Goal: Check status: Check status

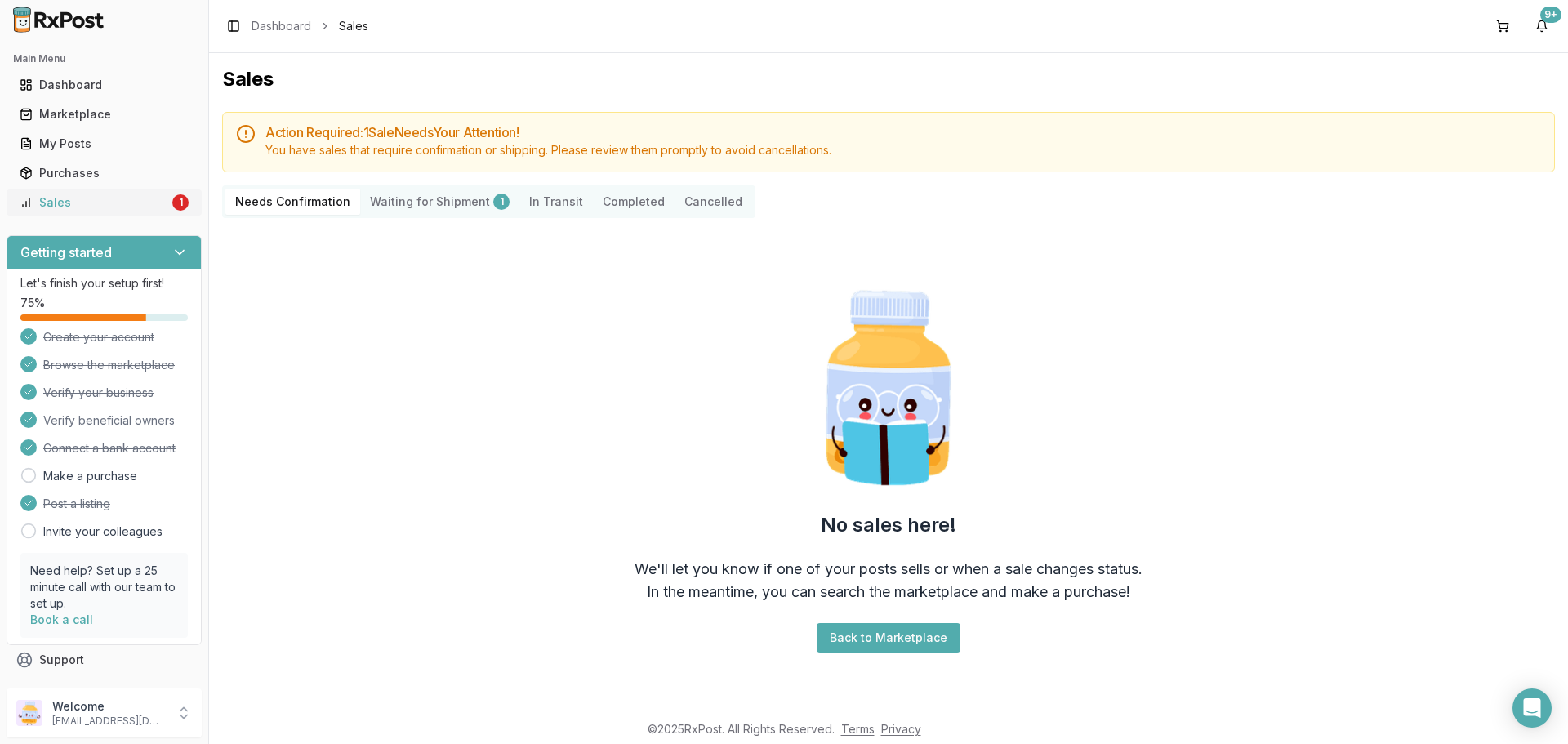
click at [120, 214] on link "Sales 1" at bounding box center [104, 203] width 182 height 30
click at [425, 195] on Shipment "Waiting for Shipment 1" at bounding box center [440, 202] width 159 height 26
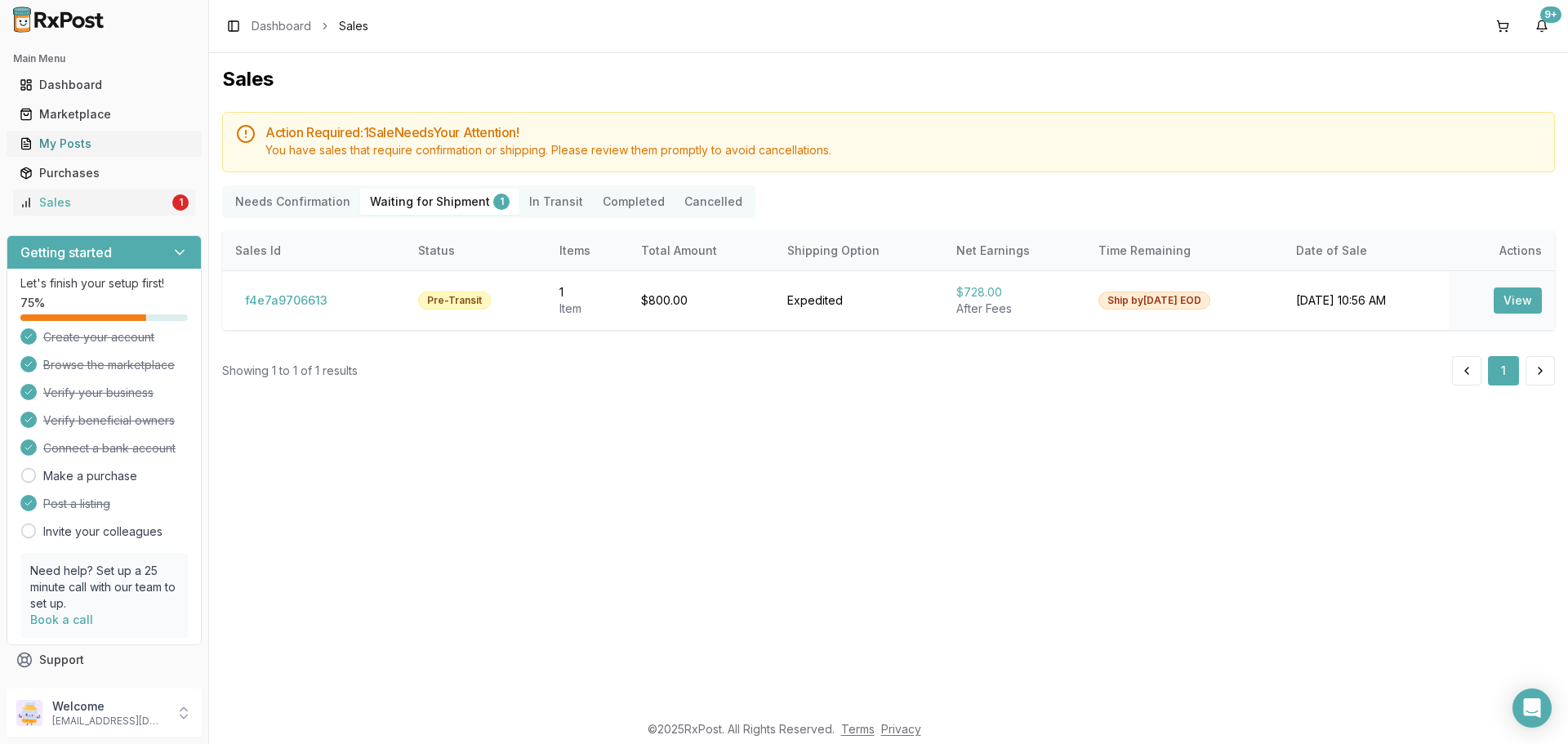
click at [84, 153] on link "My Posts" at bounding box center [104, 144] width 182 height 30
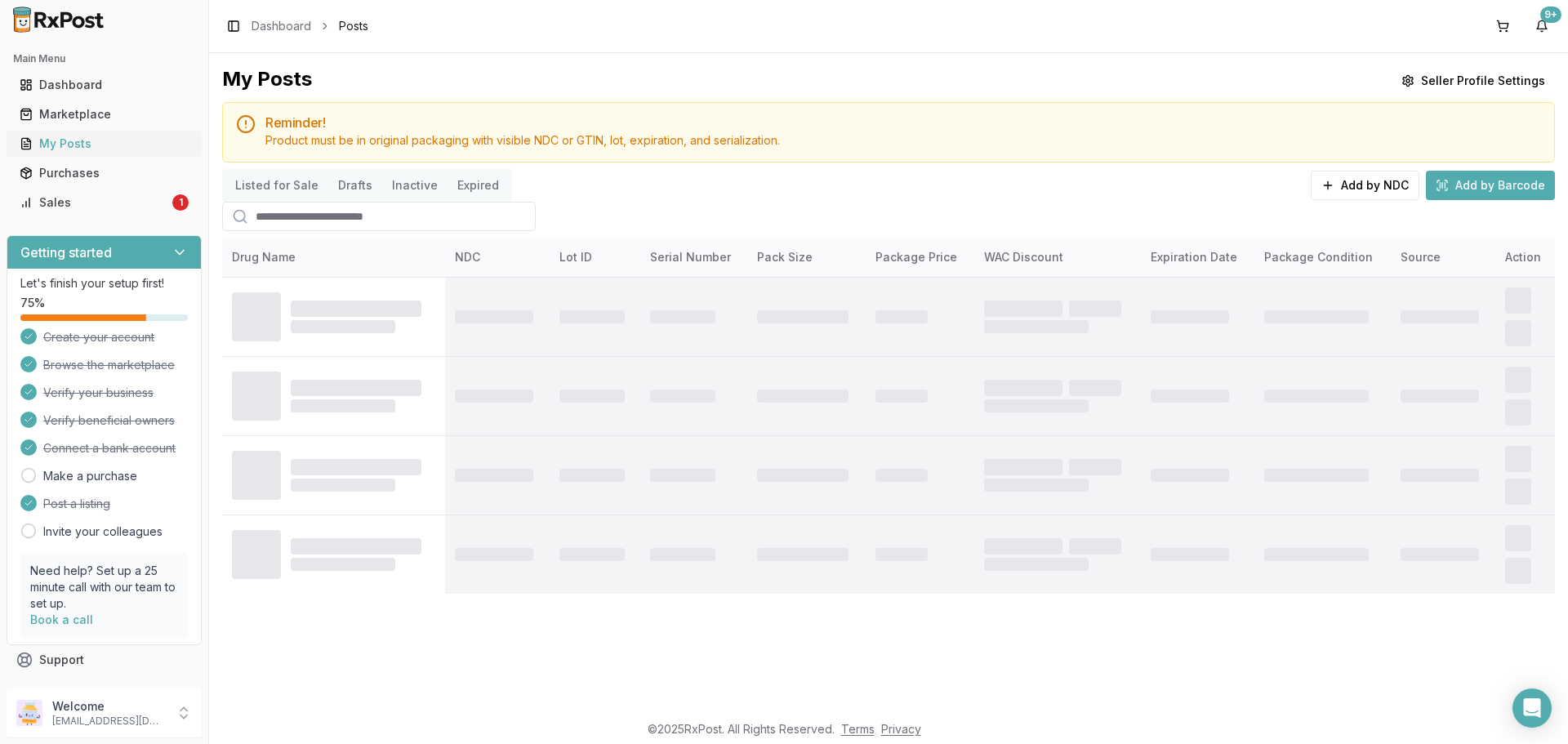
click at [68, 138] on div "My Posts" at bounding box center [104, 144] width 169 height 16
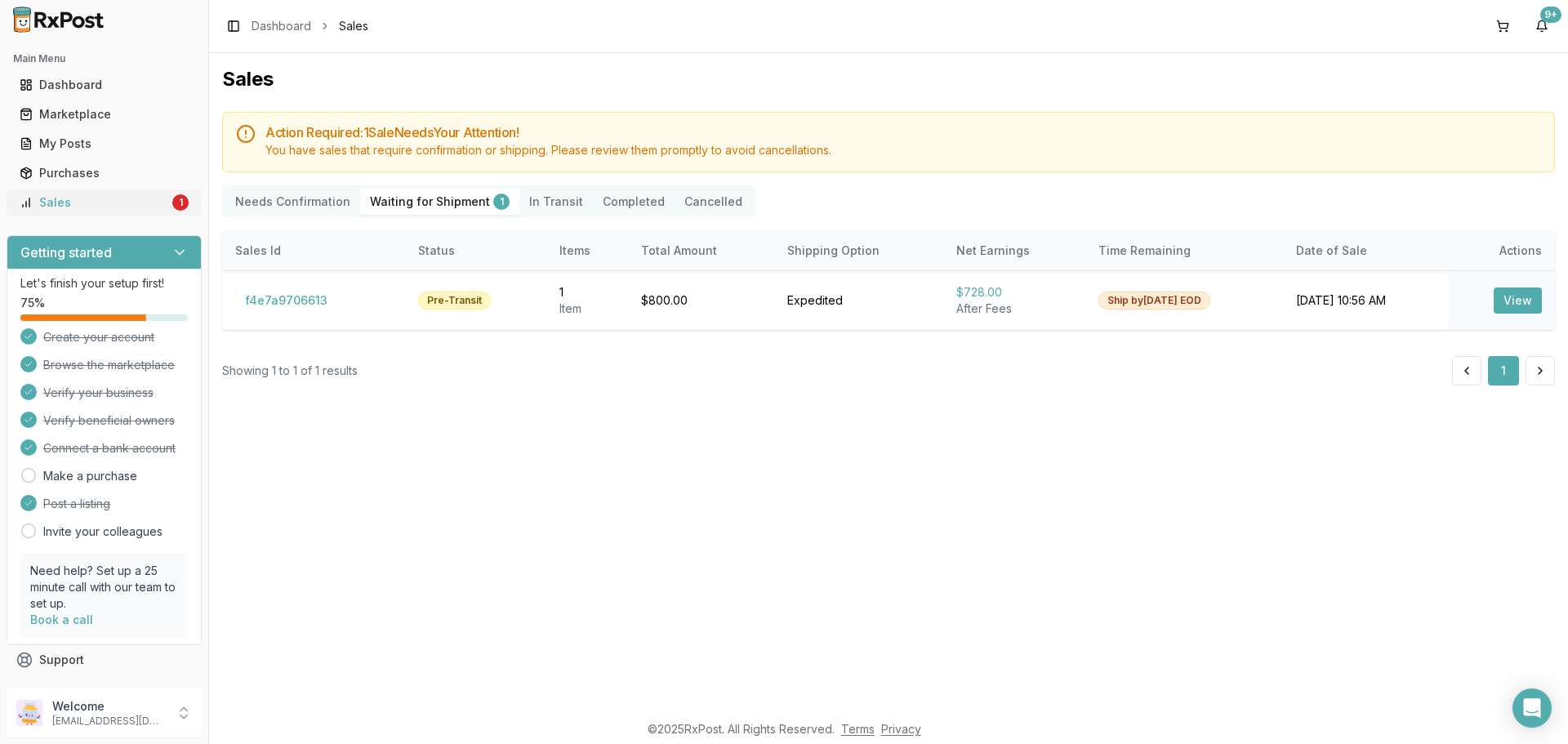
click at [31, 201] on icon at bounding box center [26, 203] width 13 height 13
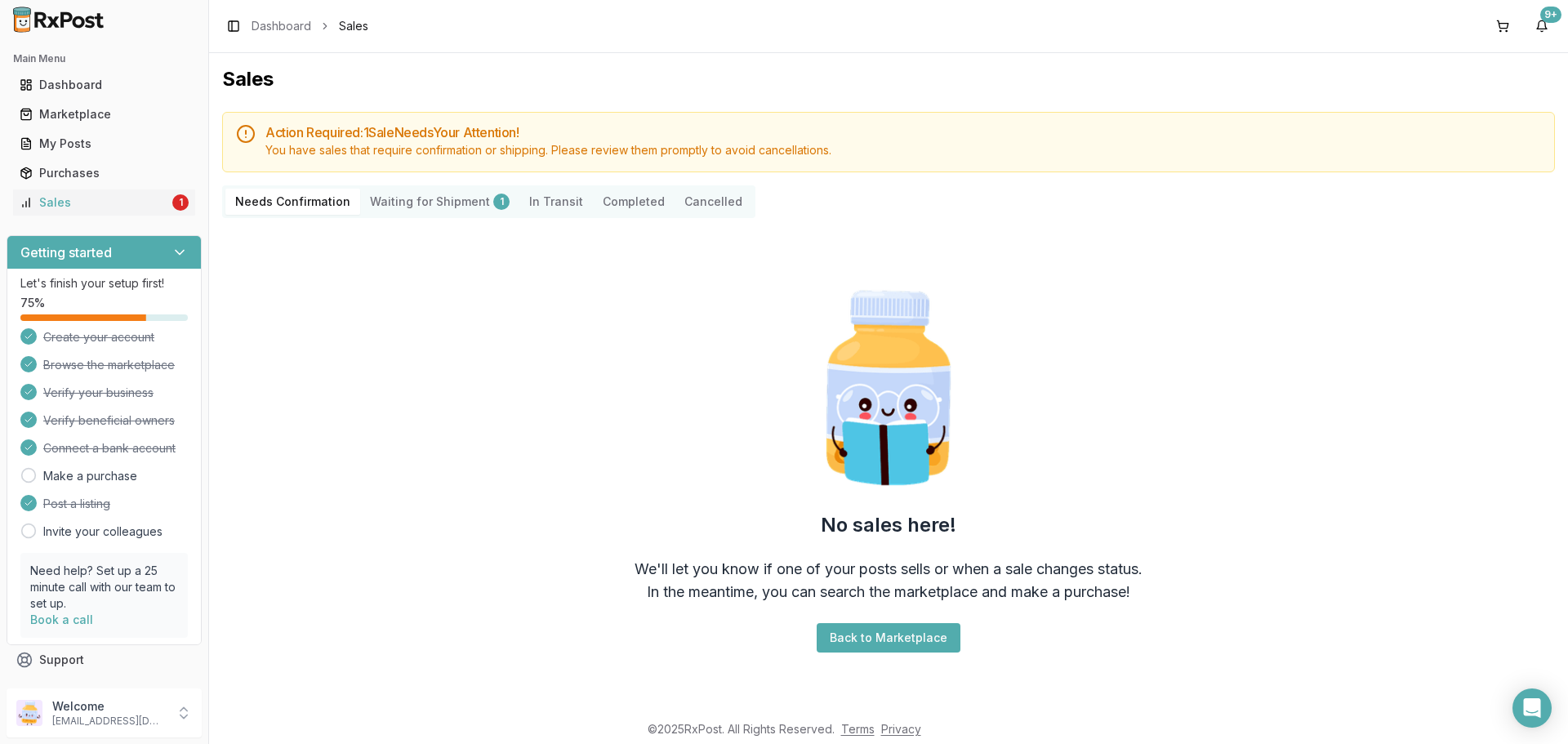
click at [245, 208] on Confirmation "Needs Confirmation" at bounding box center [292, 202] width 134 height 26
click at [78, 213] on link "Sales 1" at bounding box center [104, 203] width 182 height 30
click at [414, 205] on Shipment "Waiting for Shipment 1" at bounding box center [440, 202] width 159 height 26
